Goal: Information Seeking & Learning: Learn about a topic

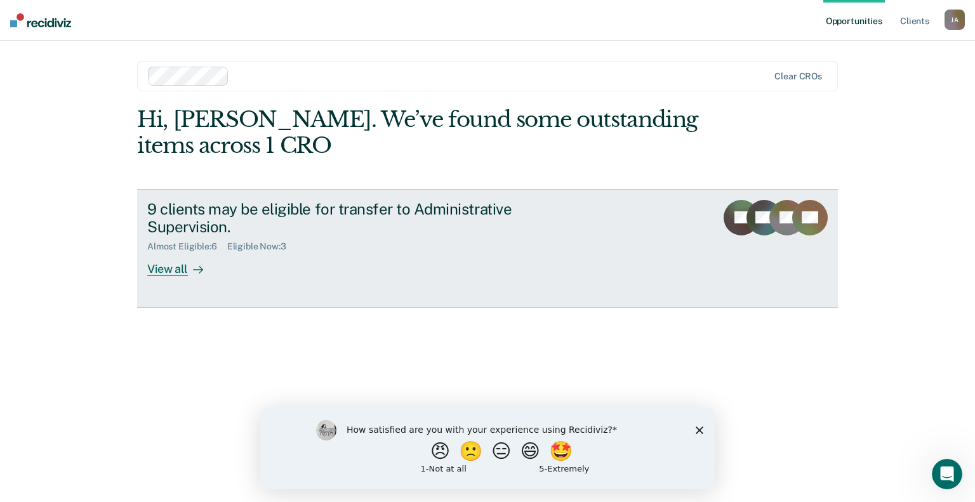
click at [175, 265] on div "View all" at bounding box center [182, 264] width 71 height 25
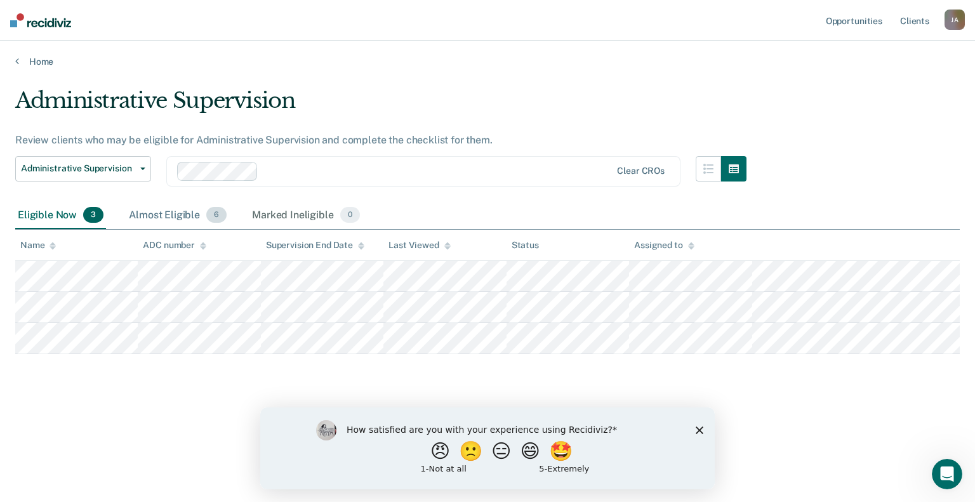
click at [144, 213] on div "Almost Eligible 6" at bounding box center [177, 216] width 103 height 28
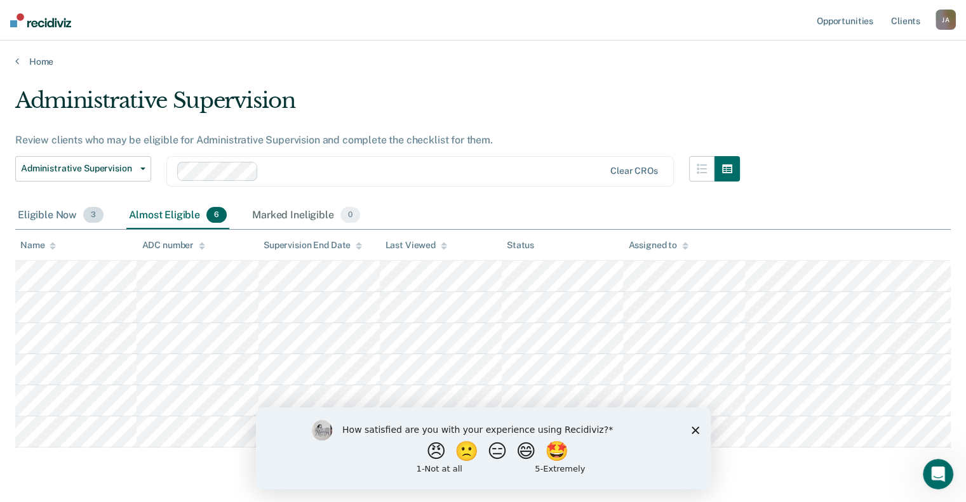
click at [44, 212] on div "Eligible Now 3" at bounding box center [60, 216] width 91 height 28
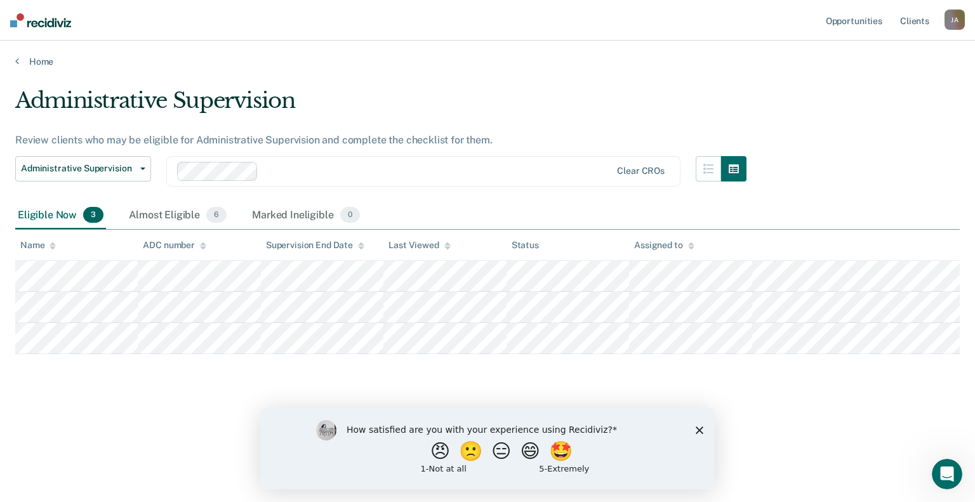
click at [691, 247] on icon at bounding box center [691, 247] width 6 height 3
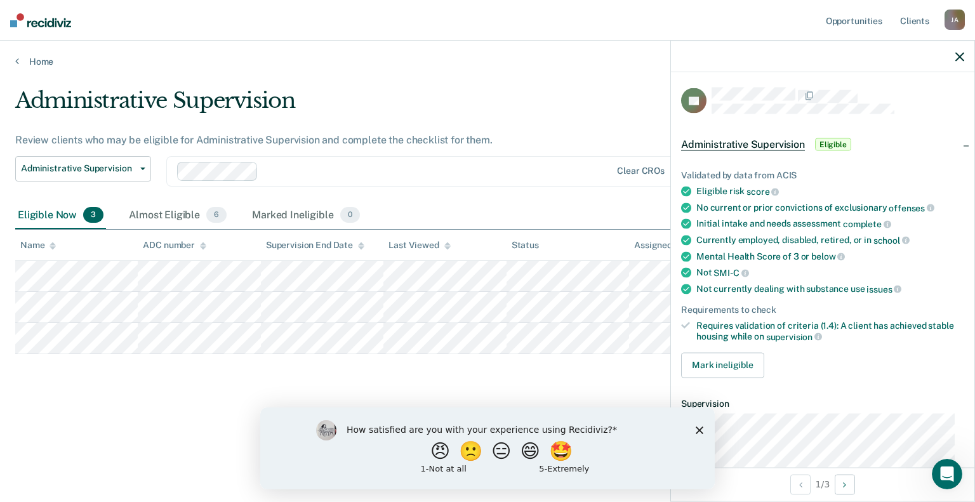
click at [579, 192] on div "Administrative Supervision Administrative Supervision Clear CROs" at bounding box center [380, 179] width 731 height 46
click at [956, 53] on icon "button" at bounding box center [960, 56] width 9 height 9
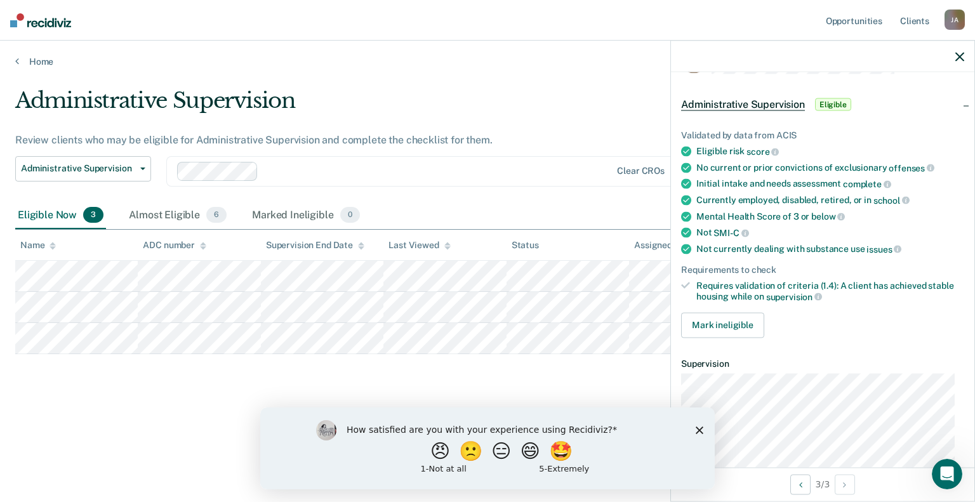
scroll to position [77, 0]
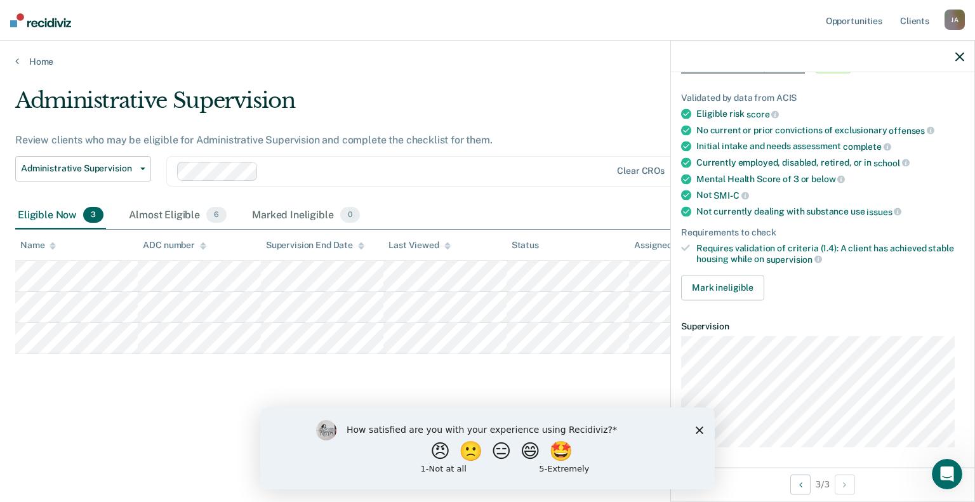
click at [558, 131] on div "Administrative Supervision Review clients who may be eligible for Administrativ…" at bounding box center [380, 145] width 731 height 114
click at [958, 56] on icon "button" at bounding box center [960, 56] width 9 height 9
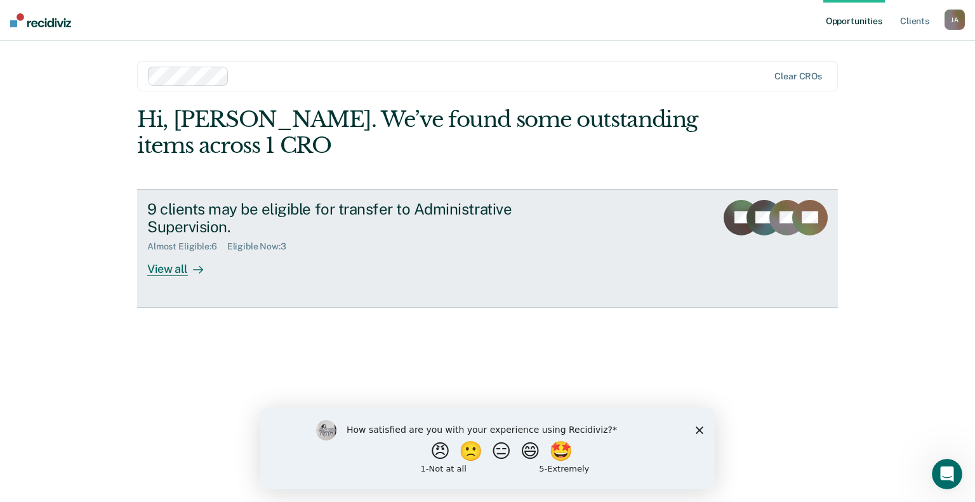
click at [157, 269] on div "View all" at bounding box center [182, 264] width 71 height 25
